Goal: Find specific page/section

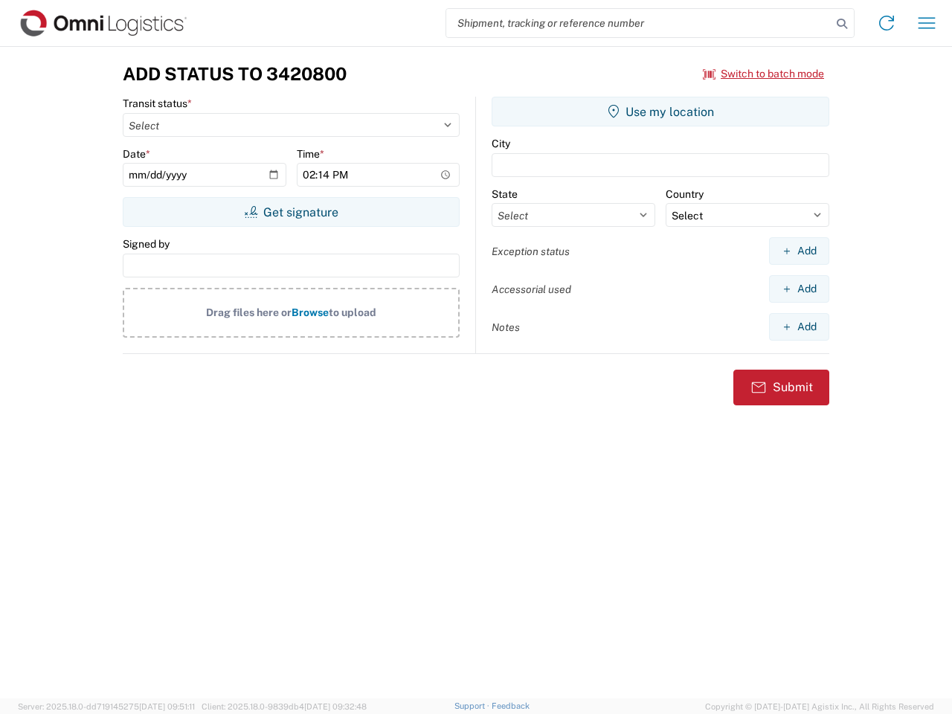
click at [639, 23] on input "search" at bounding box center [638, 23] width 385 height 28
click at [842, 24] on icon at bounding box center [841, 23] width 21 height 21
click at [886, 23] on icon at bounding box center [886, 23] width 24 height 24
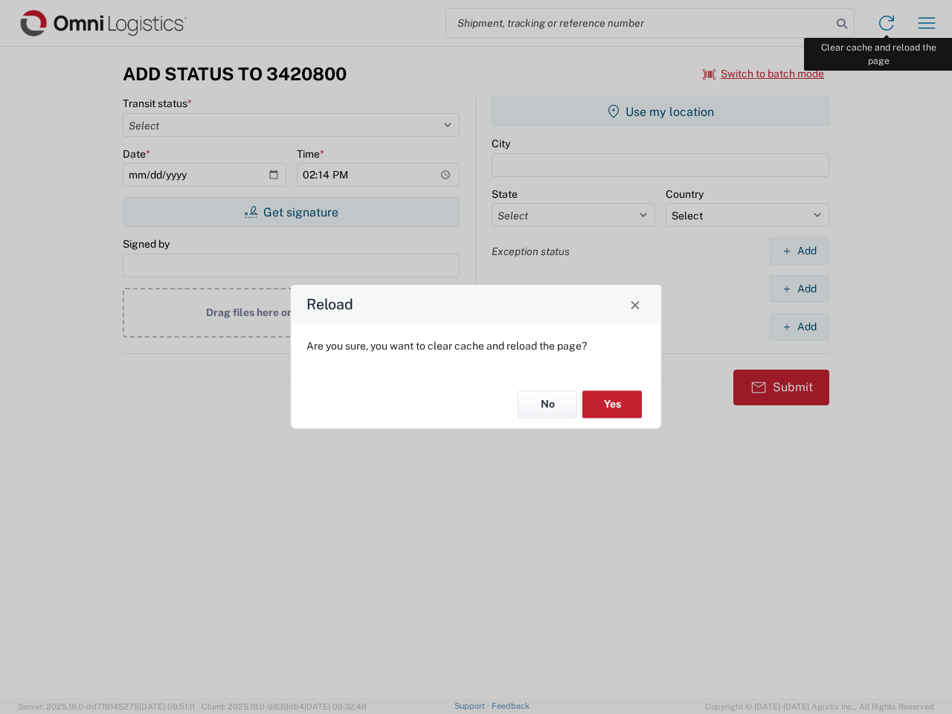
click at [926, 23] on div "Reload Are you sure, you want to clear cache and reload the page? No Yes" at bounding box center [476, 357] width 952 height 714
click at [763, 74] on div "Reload Are you sure, you want to clear cache and reload the page? No Yes" at bounding box center [476, 357] width 952 height 714
click at [291, 212] on div "Reload Are you sure, you want to clear cache and reload the page? No Yes" at bounding box center [476, 357] width 952 height 714
click at [660, 112] on div "Reload Are you sure, you want to clear cache and reload the page? No Yes" at bounding box center [476, 357] width 952 height 714
click at [798, 251] on div "Reload Are you sure, you want to clear cache and reload the page? No Yes" at bounding box center [476, 357] width 952 height 714
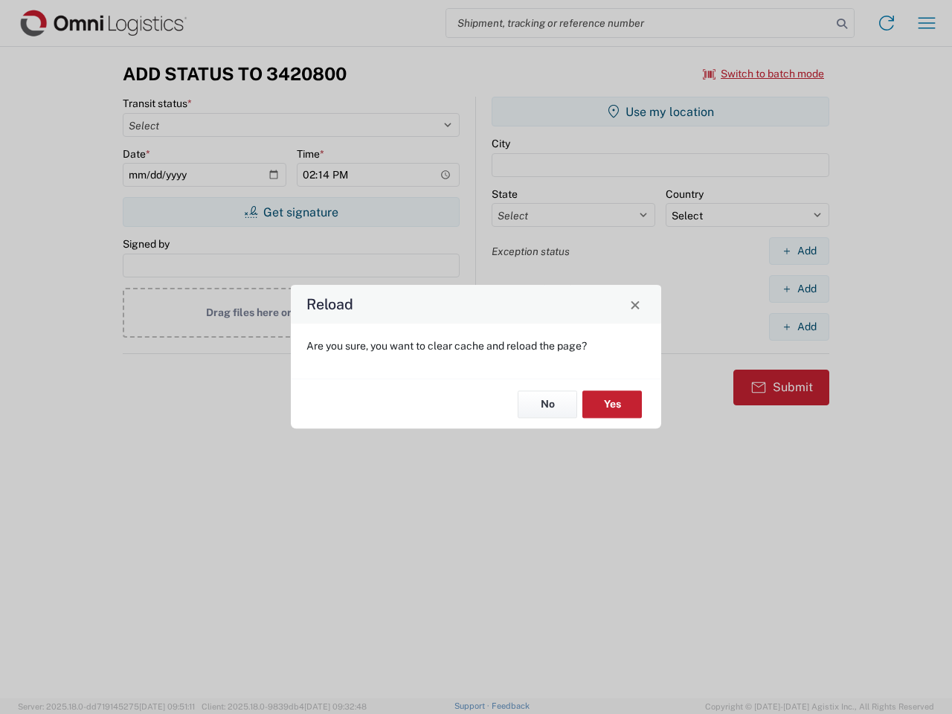
click at [798, 288] on div "Reload Are you sure, you want to clear cache and reload the page? No Yes" at bounding box center [476, 357] width 952 height 714
click at [798, 326] on div "Reload Are you sure, you want to clear cache and reload the page? No Yes" at bounding box center [476, 357] width 952 height 714
